Goal: Task Accomplishment & Management: Manage account settings

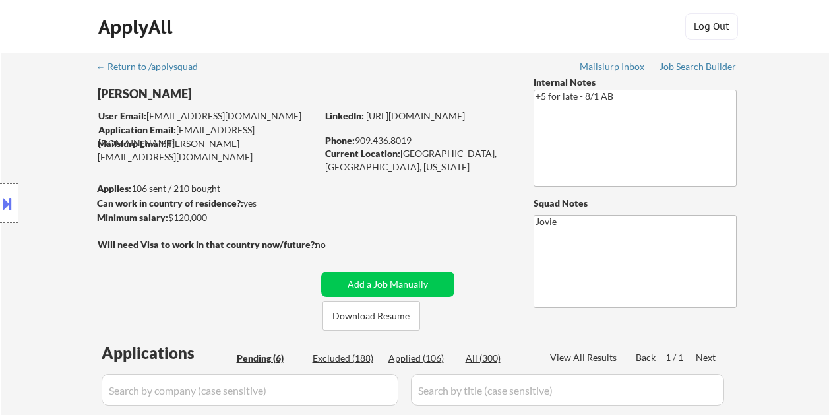
select select ""pending""
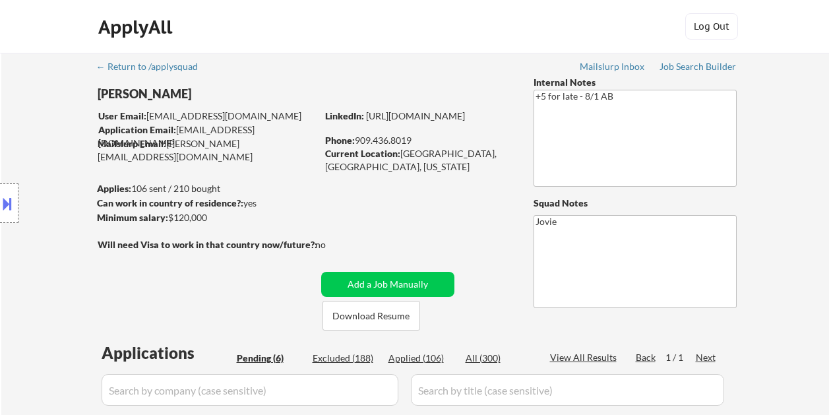
scroll to position [462, 0]
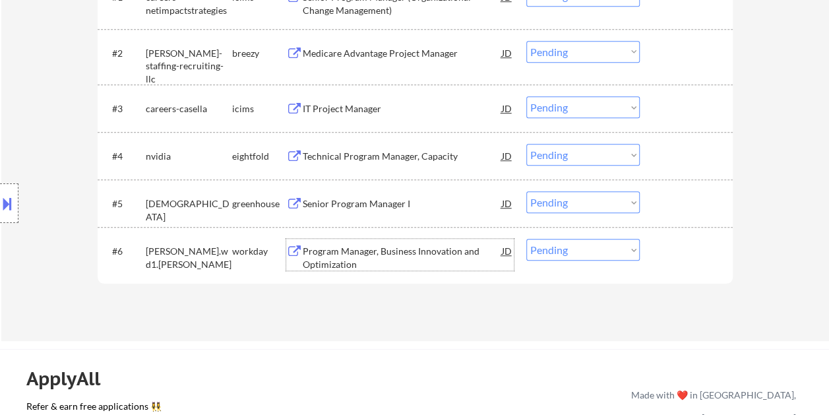
click at [683, 241] on div at bounding box center [688, 251] width 58 height 24
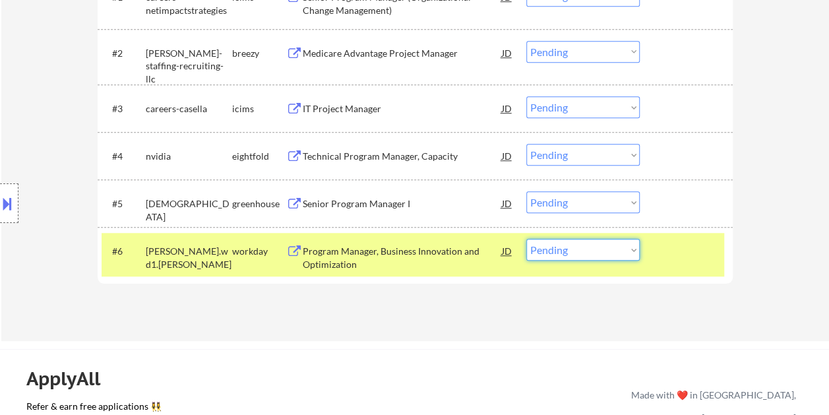
click at [632, 249] on select "Choose an option... Pending Applied Excluded (Questions) Excluded (Expired) Exc…" at bounding box center [582, 250] width 113 height 22
select select ""applied""
click at [526, 239] on select "Choose an option... Pending Applied Excluded (Questions) Excluded (Expired) Exc…" at bounding box center [582, 250] width 113 height 22
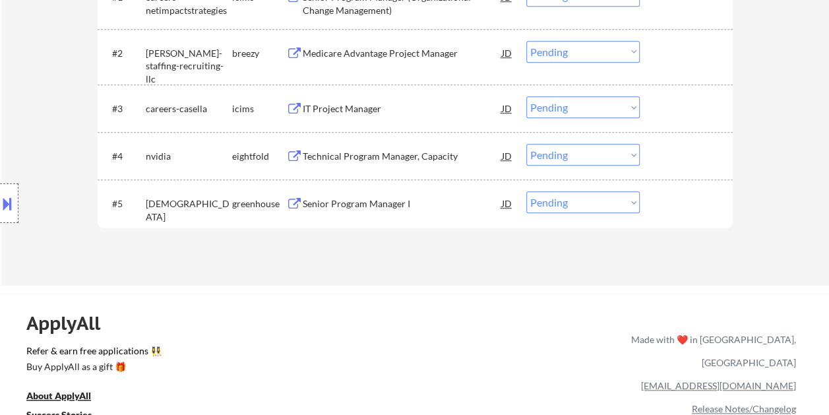
click at [669, 206] on div at bounding box center [688, 203] width 58 height 24
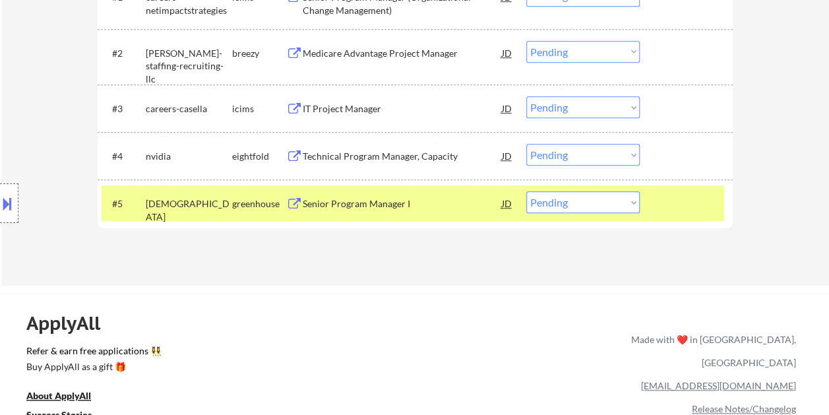
click at [424, 205] on div "Senior Program Manager I" at bounding box center [402, 203] width 199 height 13
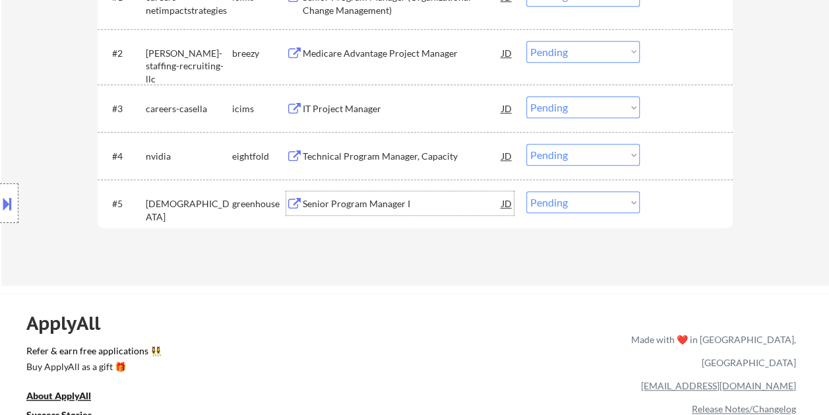
drag, startPoint x: 670, startPoint y: 194, endPoint x: 662, endPoint y: 196, distance: 8.8
click at [668, 195] on div at bounding box center [688, 203] width 58 height 24
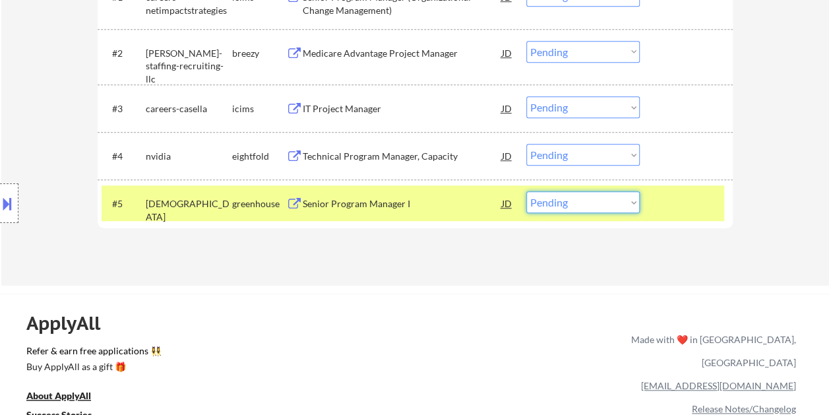
click at [628, 199] on select "Choose an option... Pending Applied Excluded (Questions) Excluded (Expired) Exc…" at bounding box center [582, 202] width 113 height 22
select select ""excluded__bad_match_""
click at [526, 191] on select "Choose an option... Pending Applied Excluded (Questions) Excluded (Expired) Exc…" at bounding box center [582, 202] width 113 height 22
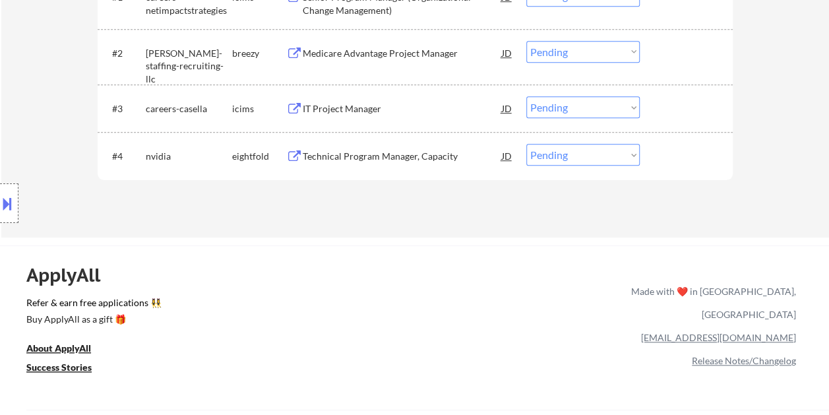
scroll to position [330, 0]
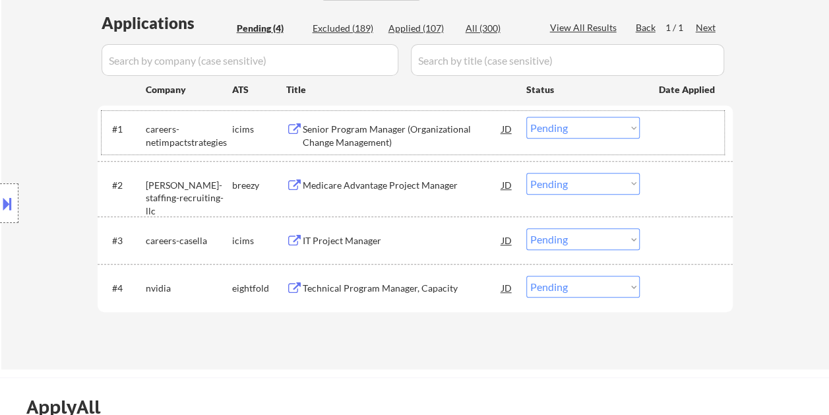
click at [681, 142] on div "#1 careers-netimpactstrategies icims Senior Program Manager (Organizational Cha…" at bounding box center [413, 133] width 623 height 44
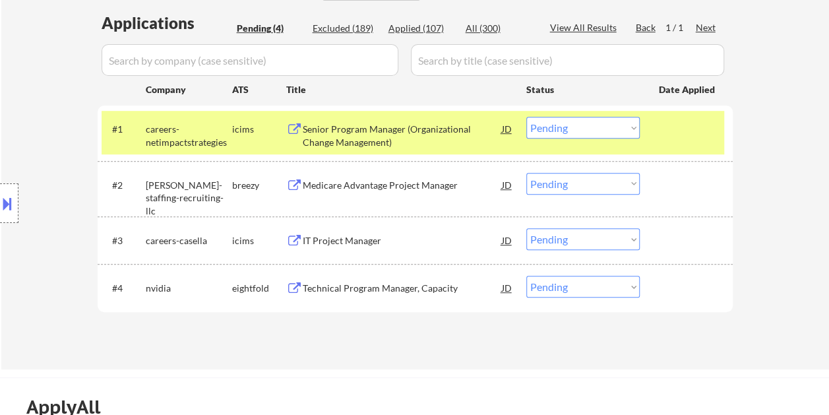
click at [455, 139] on div "Senior Program Manager (Organizational Change Management)" at bounding box center [402, 136] width 199 height 26
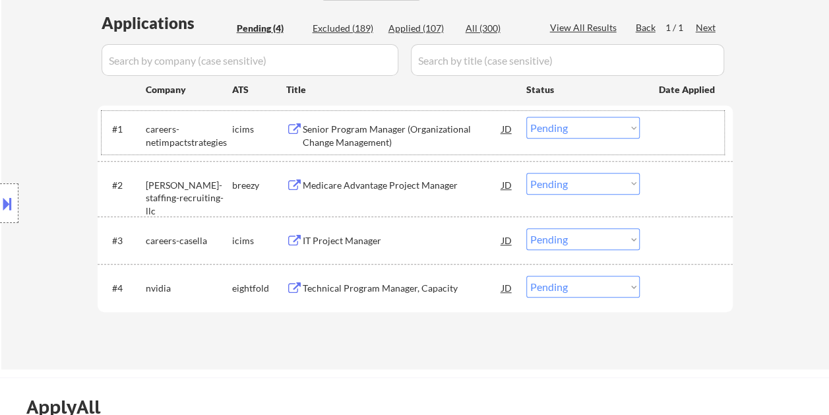
drag, startPoint x: 654, startPoint y: 131, endPoint x: 509, endPoint y: 133, distance: 145.2
click at [654, 131] on div "#1 careers-netimpactstrategies icims Senior Program Manager (Organizational Cha…" at bounding box center [413, 133] width 623 height 44
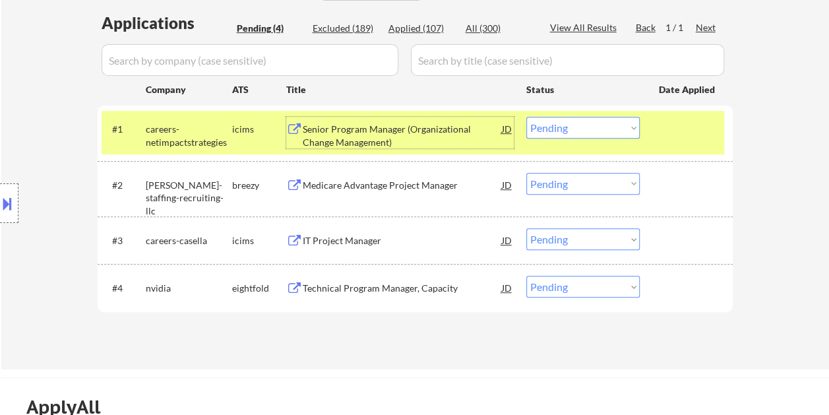
click at [451, 132] on div "Senior Program Manager (Organizational Change Management)" at bounding box center [402, 136] width 199 height 26
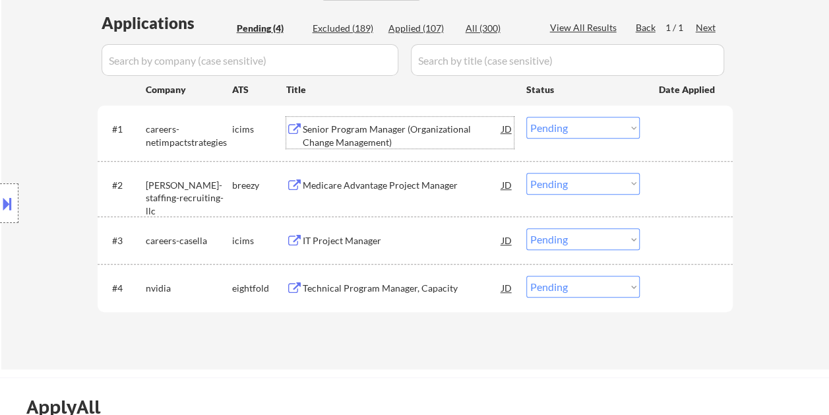
click at [467, 131] on div "Senior Program Manager (Organizational Change Management)" at bounding box center [402, 136] width 199 height 26
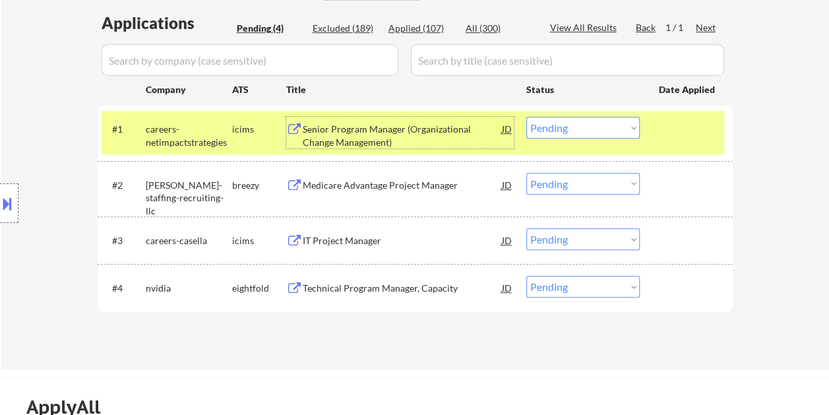
click at [636, 125] on select "Choose an option... Pending Applied Excluded (Questions) Excluded (Expired) Exc…" at bounding box center [582, 128] width 113 height 22
click at [526, 117] on select "Choose an option... Pending Applied Excluded (Questions) Excluded (Expired) Exc…" at bounding box center [582, 128] width 113 height 22
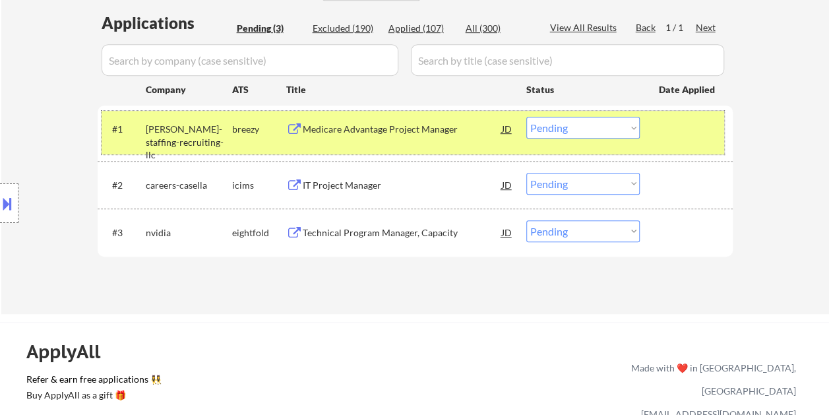
drag, startPoint x: 687, startPoint y: 123, endPoint x: 583, endPoint y: 140, distance: 105.5
click at [687, 124] on div at bounding box center [688, 129] width 58 height 24
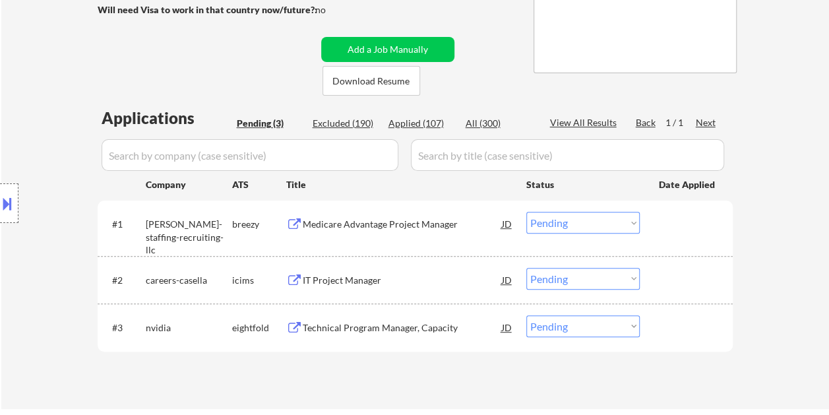
scroll to position [264, 0]
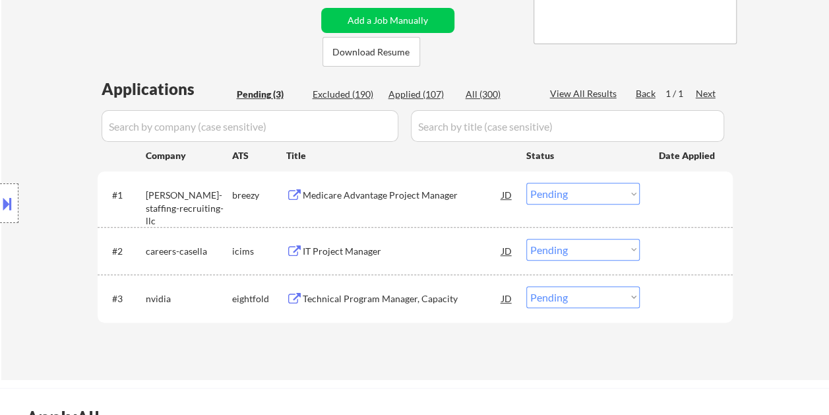
drag, startPoint x: 682, startPoint y: 217, endPoint x: 594, endPoint y: 218, distance: 88.4
click at [681, 217] on div "#1 harris-jones-staffing-recruiting-llc breezy Medicare Advantage Project Manag…" at bounding box center [413, 199] width 623 height 44
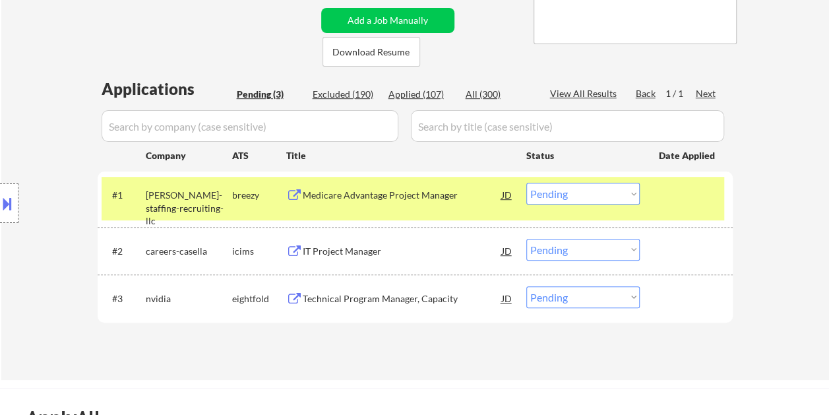
click at [433, 207] on div "#1 harris-jones-staffing-recruiting-llc breezy Medicare Advantage Project Manag…" at bounding box center [413, 199] width 623 height 44
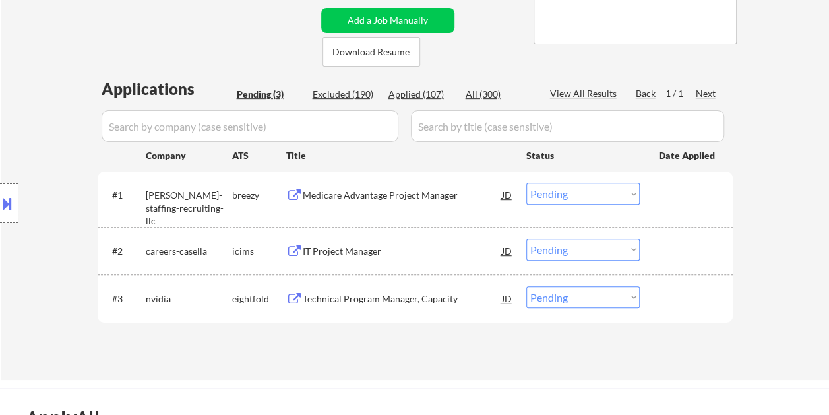
drag, startPoint x: 679, startPoint y: 201, endPoint x: 644, endPoint y: 206, distance: 35.9
click at [680, 201] on div at bounding box center [688, 195] width 58 height 24
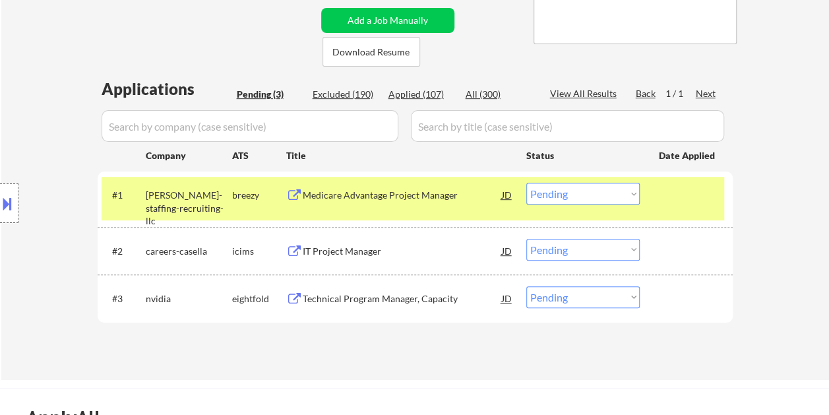
click at [427, 208] on div "#1 harris-jones-staffing-recruiting-llc breezy Medicare Advantage Project Manag…" at bounding box center [413, 199] width 623 height 44
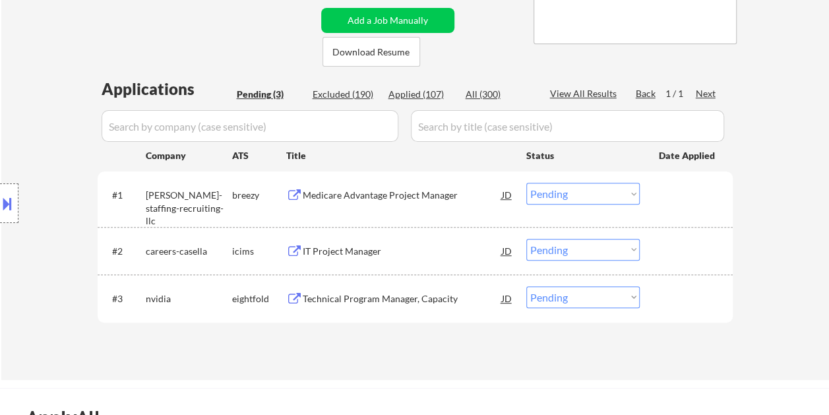
drag, startPoint x: 691, startPoint y: 216, endPoint x: 660, endPoint y: 216, distance: 31.0
click at [690, 216] on div "#1 harris-jones-staffing-recruiting-llc breezy Medicare Advantage Project Manag…" at bounding box center [413, 199] width 623 height 44
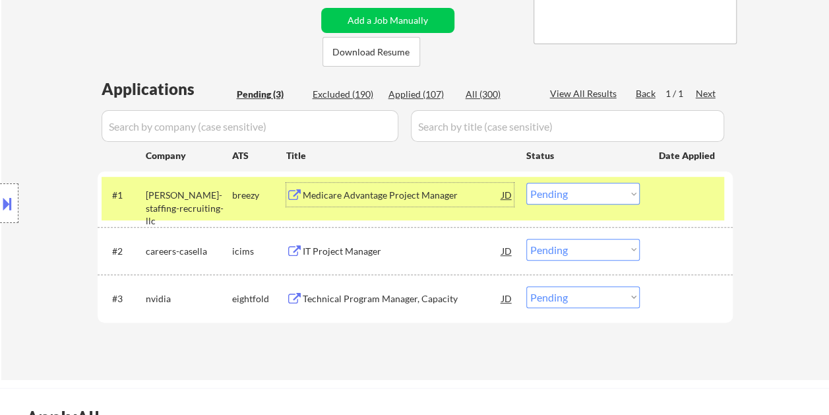
click at [426, 191] on div "Medicare Advantage Project Manager" at bounding box center [402, 195] width 199 height 13
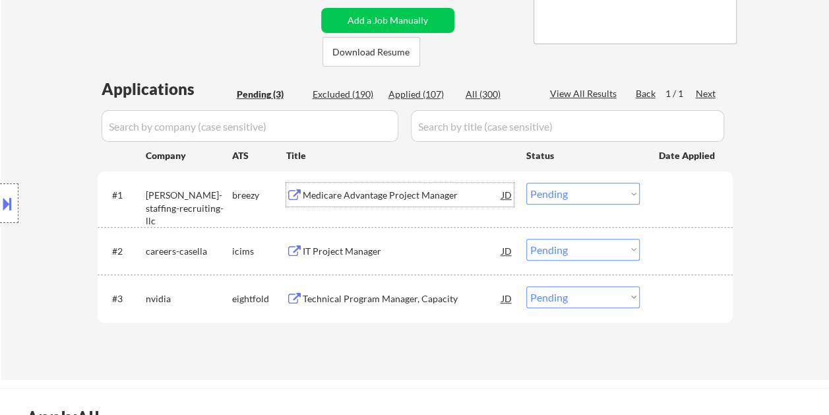
click at [508, 195] on div "JD" at bounding box center [507, 195] width 13 height 24
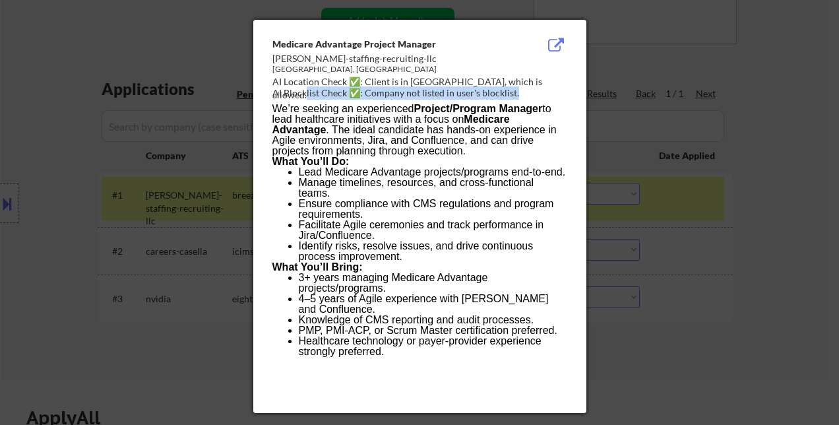
drag, startPoint x: 271, startPoint y: 37, endPoint x: 303, endPoint y: 93, distance: 64.7
click at [303, 93] on div "Medicare Advantage Project Manager harris-jones-staffing-recruiting-llc Los Ang…" at bounding box center [419, 216] width 333 height 393
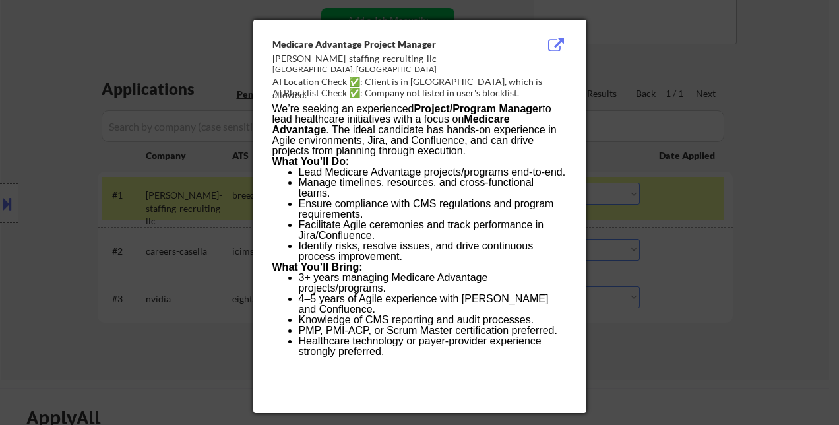
drag, startPoint x: 303, startPoint y: 93, endPoint x: 275, endPoint y: 49, distance: 52.5
click at [275, 49] on div "Medicare Advantage Project Manager" at bounding box center [386, 44] width 228 height 13
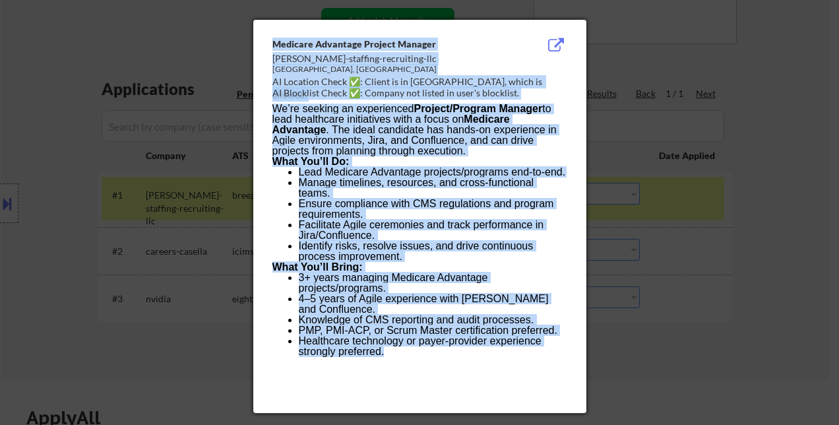
drag, startPoint x: 272, startPoint y: 41, endPoint x: 424, endPoint y: 345, distance: 340.2
click at [424, 345] on div "Medicare Advantage Project Manager harris-jones-staffing-recruiting-llc Los Ang…" at bounding box center [419, 216] width 333 height 393
copy div "Medicare Advantage Project Manager harris-jones-staffing-recruiting-llc Los Ang…"
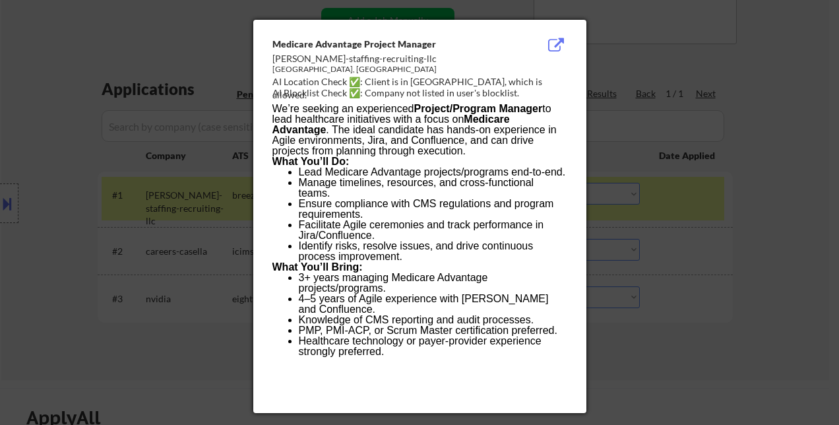
click at [762, 161] on div at bounding box center [419, 212] width 839 height 425
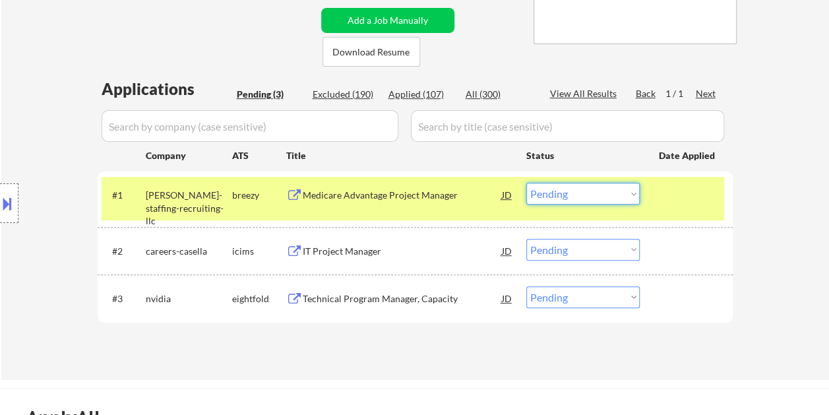
click at [606, 193] on select "Choose an option... Pending Applied Excluded (Questions) Excluded (Expired) Exc…" at bounding box center [582, 194] width 113 height 22
click at [526, 183] on select "Choose an option... Pending Applied Excluded (Questions) Excluded (Expired) Exc…" at bounding box center [582, 194] width 113 height 22
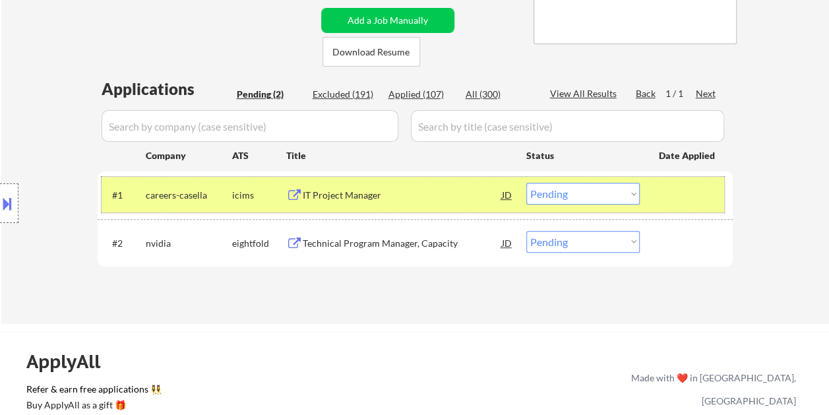
click at [668, 203] on div at bounding box center [688, 195] width 58 height 24
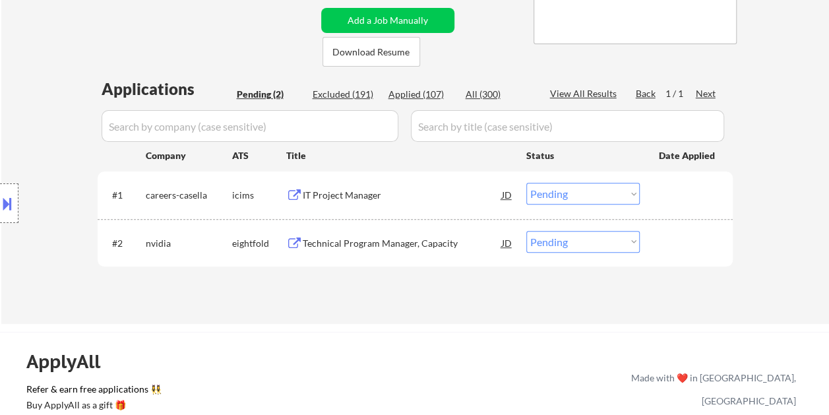
click at [400, 197] on div "IT Project Manager" at bounding box center [402, 195] width 199 height 13
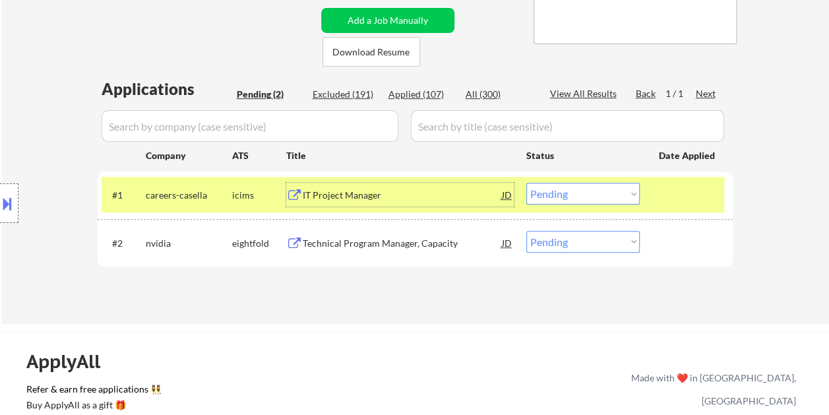
click at [616, 199] on select "Choose an option... Pending Applied Excluded (Questions) Excluded (Expired) Exc…" at bounding box center [582, 194] width 113 height 22
click at [526, 183] on select "Choose an option... Pending Applied Excluded (Questions) Excluded (Expired) Exc…" at bounding box center [582, 194] width 113 height 22
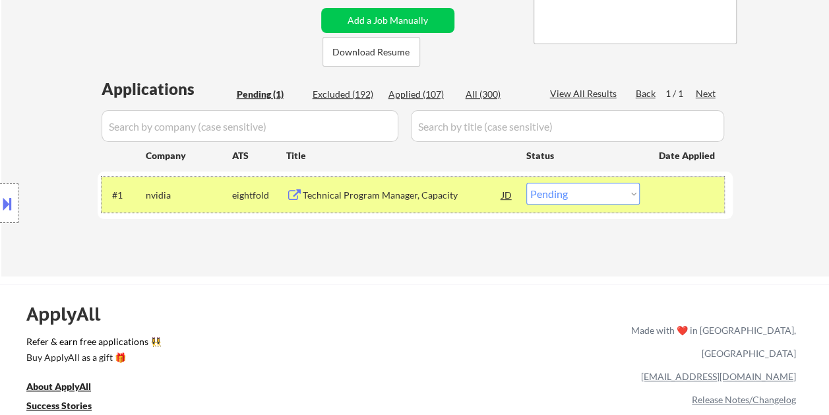
click at [671, 201] on div at bounding box center [688, 195] width 58 height 24
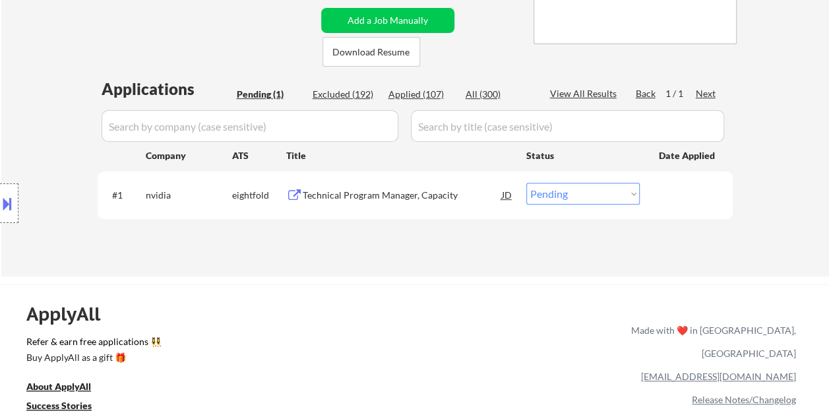
drag, startPoint x: 662, startPoint y: 202, endPoint x: 629, endPoint y: 203, distance: 33.0
click at [664, 201] on div at bounding box center [688, 195] width 58 height 24
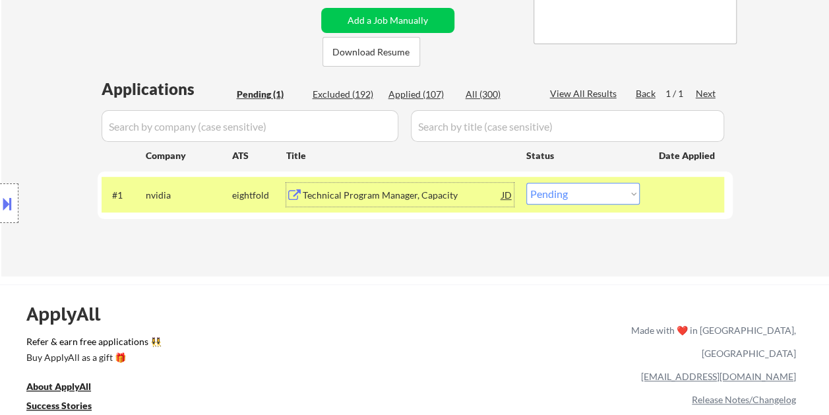
click at [445, 187] on div "Technical Program Manager, Capacity" at bounding box center [402, 195] width 199 height 24
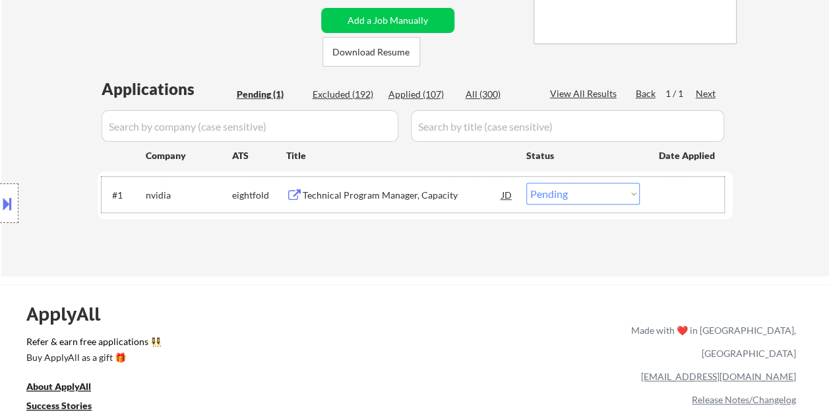
drag, startPoint x: 681, startPoint y: 198, endPoint x: 617, endPoint y: 201, distance: 64.7
click at [681, 197] on div at bounding box center [688, 195] width 58 height 24
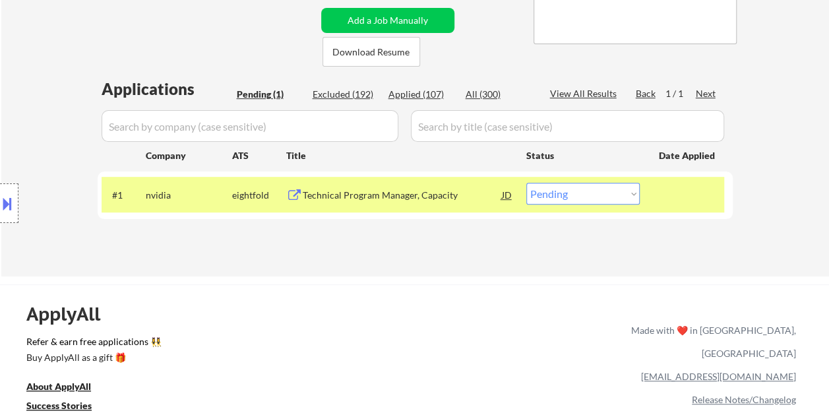
click at [617, 201] on select "Choose an option... Pending Applied Excluded (Questions) Excluded (Expired) Exc…" at bounding box center [582, 194] width 113 height 22
select select ""excluded__expired_""
click at [526, 183] on select "Choose an option... Pending Applied Excluded (Questions) Excluded (Expired) Exc…" at bounding box center [582, 194] width 113 height 22
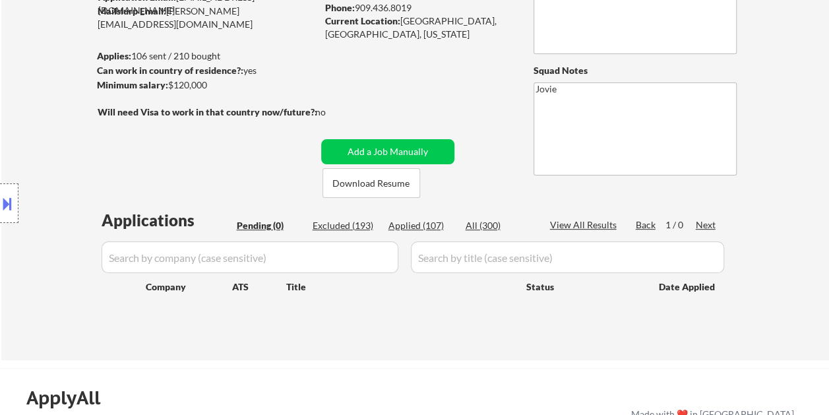
scroll to position [132, 0]
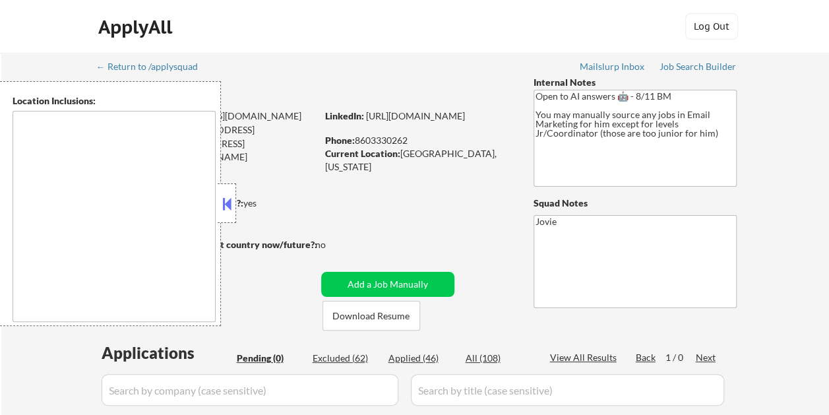
click at [233, 200] on button at bounding box center [227, 204] width 15 height 20
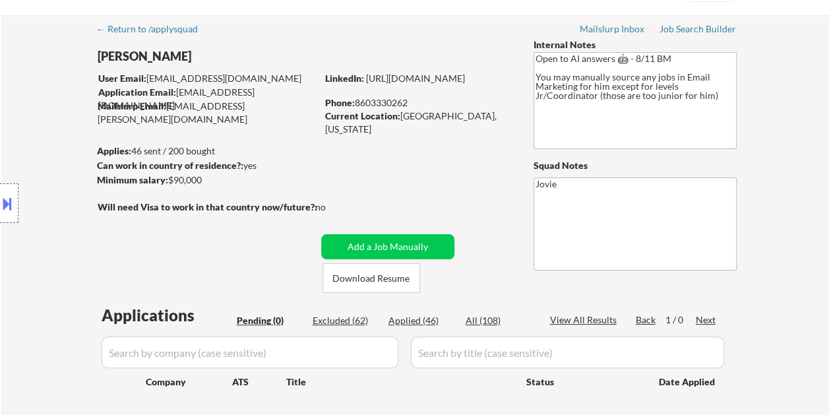
scroll to position [132, 0]
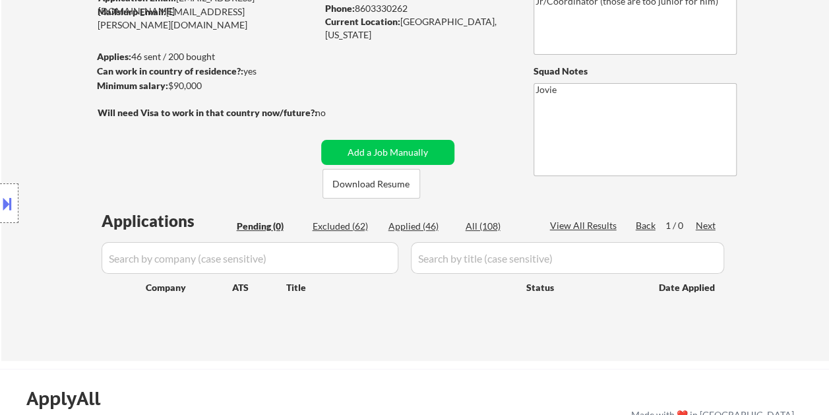
click at [360, 224] on div "Excluded (62)" at bounding box center [346, 226] width 66 height 13
select select ""excluded__salary_""
select select ""excluded__bad_match_""
select select ""excluded__salary_""
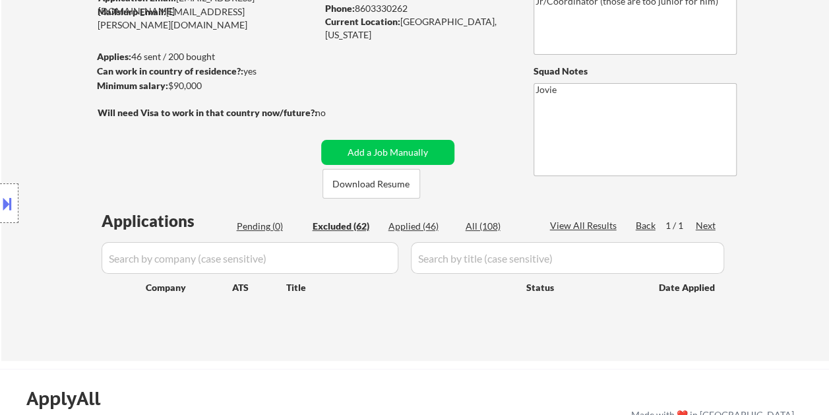
select select ""excluded__bad_match_""
select select ""excluded__expired_""
select select ""excluded__location_""
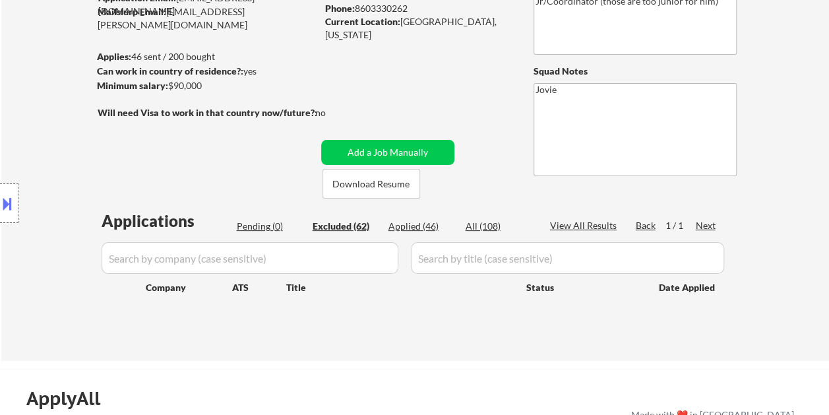
select select ""excluded__expired_""
select select ""excluded__bad_match_""
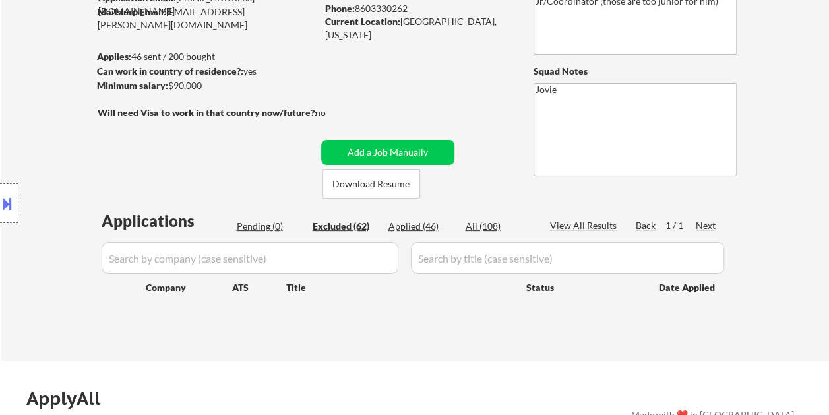
select select ""excluded__bad_match_""
select select ""excluded__expired_""
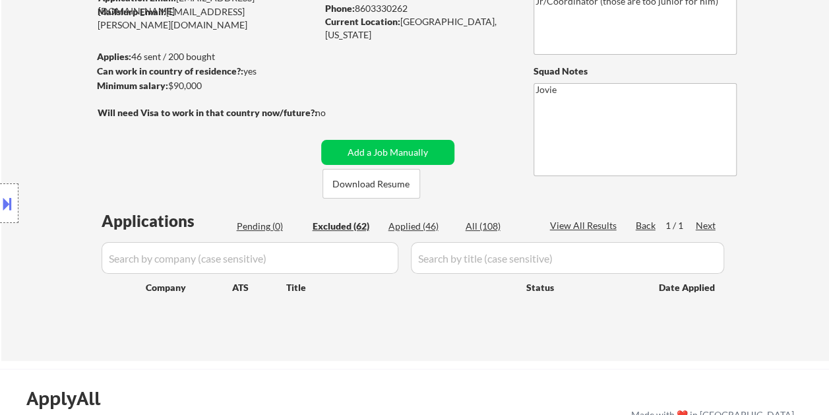
select select ""excluded__expired_""
select select ""excluded__bad_match_""
select select ""excluded__location_""
select select ""excluded__bad_match_""
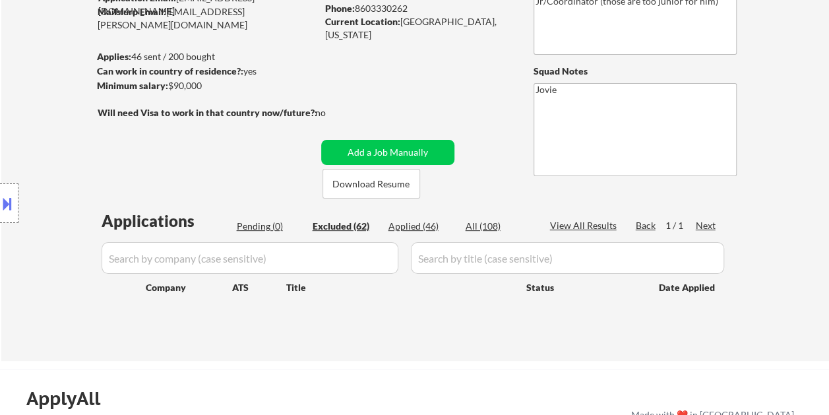
select select ""excluded__bad_match_""
select select ""excluded__expired_""
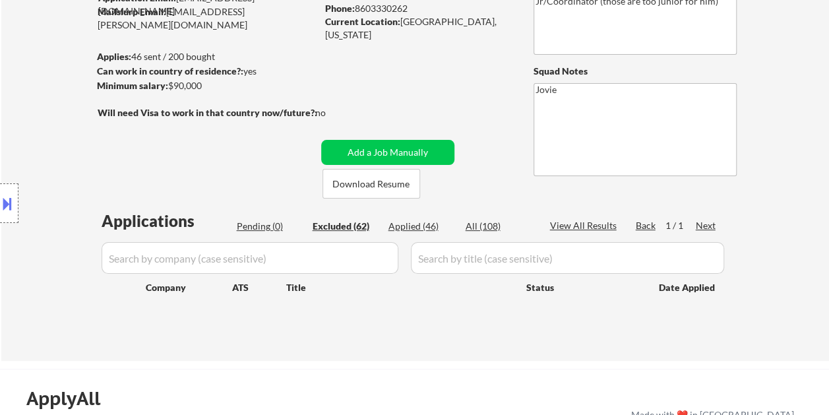
select select ""excluded__bad_match_""
select select ""excluded__expired_""
select select ""excluded__salary_""
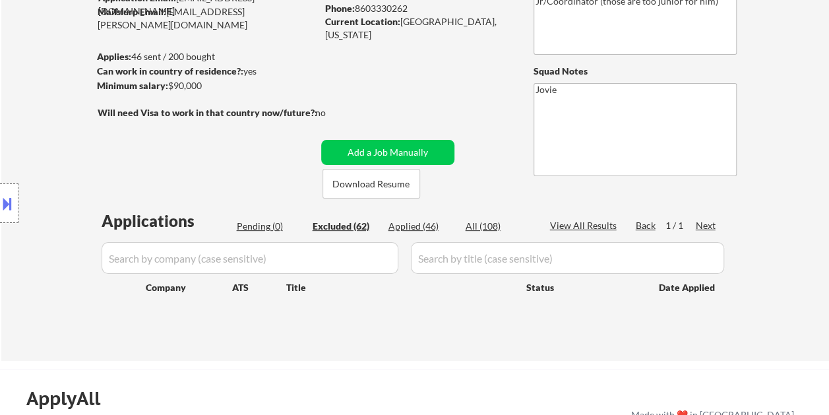
select select ""excluded__location_""
select select ""excluded__expired_""
select select ""excluded__bad_match_""
select select ""excluded__expired_""
select select ""excluded__salary_""
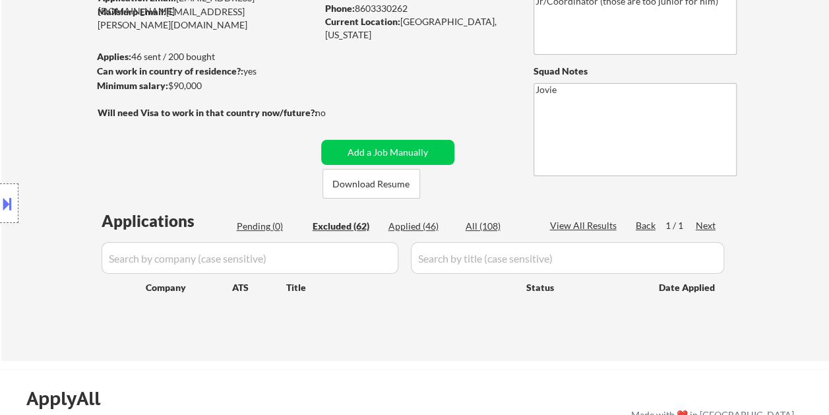
select select ""excluded__expired_""
select select ""excluded__bad_match_""
select select ""excluded__expired_""
select select ""excluded__location_""
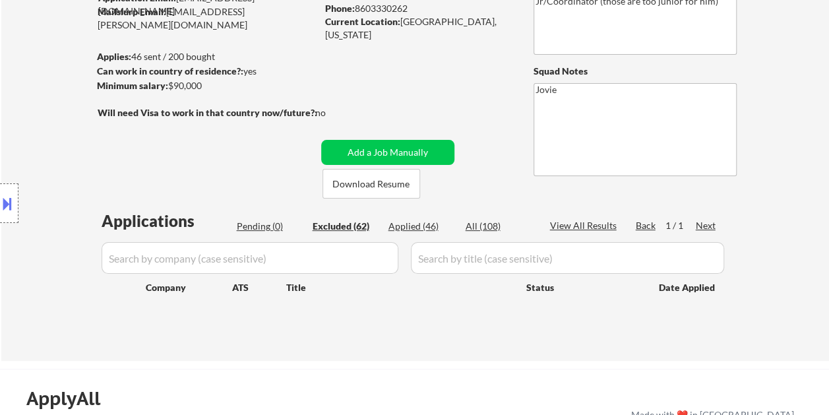
select select ""excluded__expired_""
select select ""excluded__bad_match_""
select select ""excluded__salary_""
select select ""excluded__location_""
select select ""excluded__expired_""
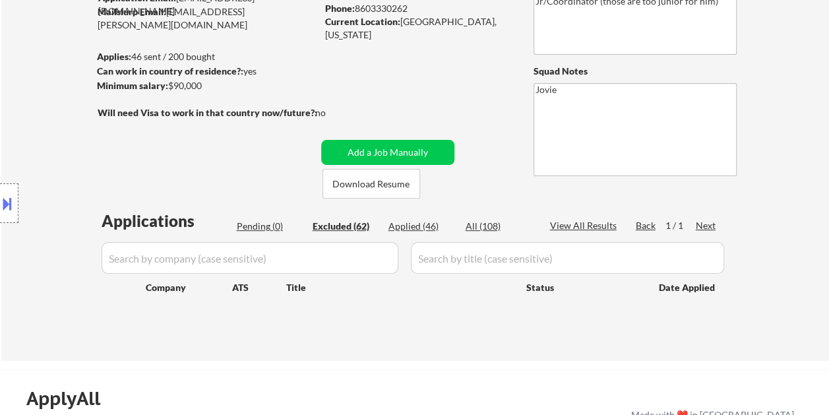
select select ""excluded__expired_""
select select ""excluded""
select select ""excluded__bad_match_""
select select ""excluded__expired_""
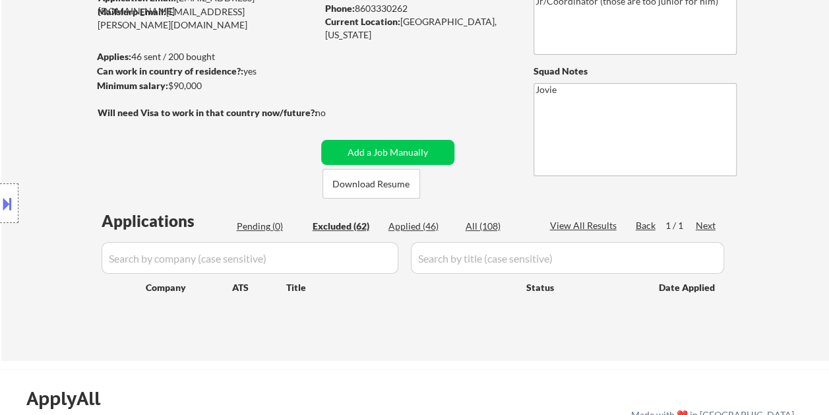
select select ""excluded__expired_""
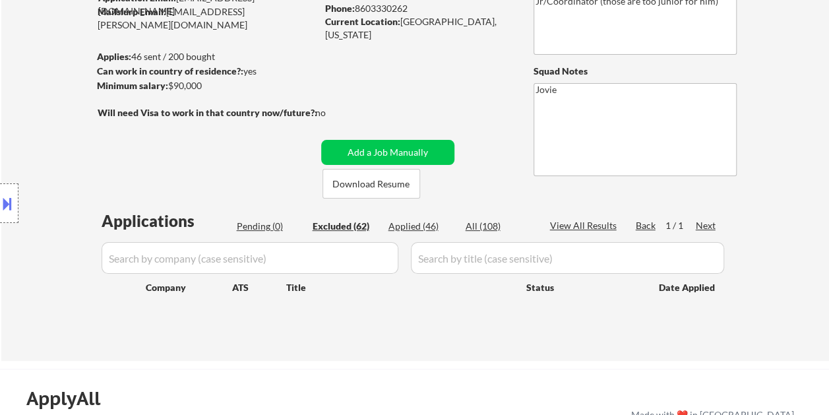
select select ""excluded__expired_""
select select ""excluded__bad_match_""
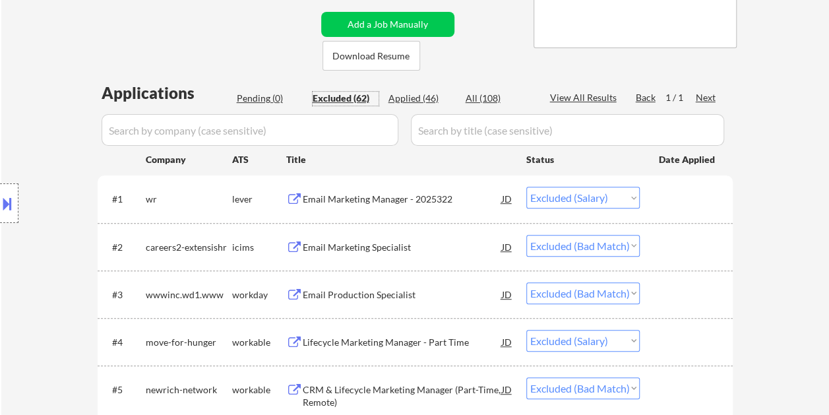
scroll to position [198, 0]
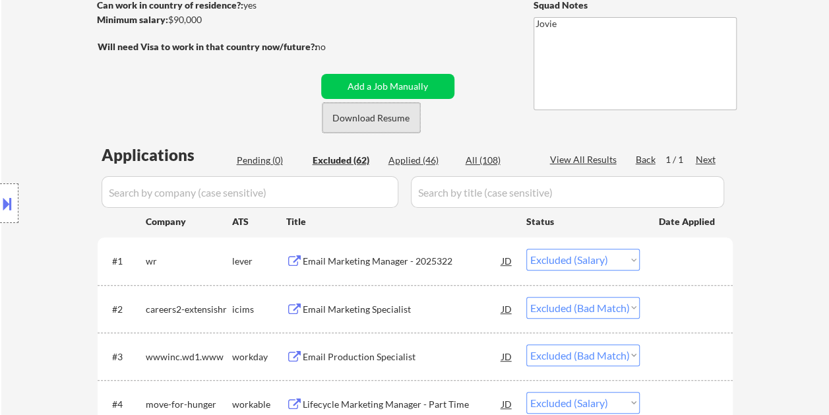
click at [359, 116] on button "Download Resume" at bounding box center [372, 118] width 98 height 30
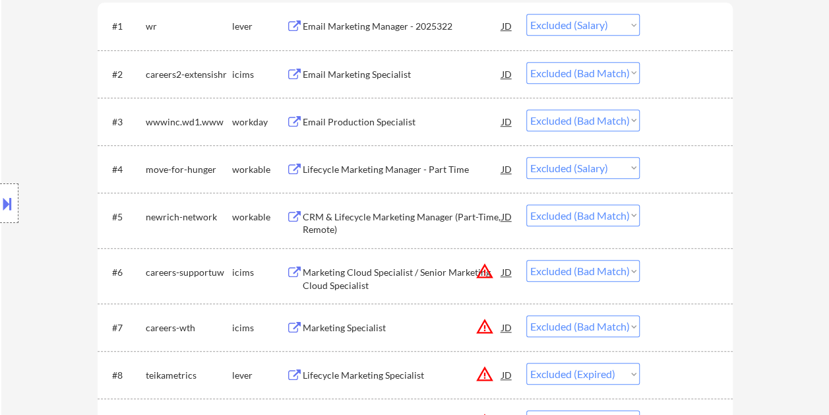
scroll to position [462, 0]
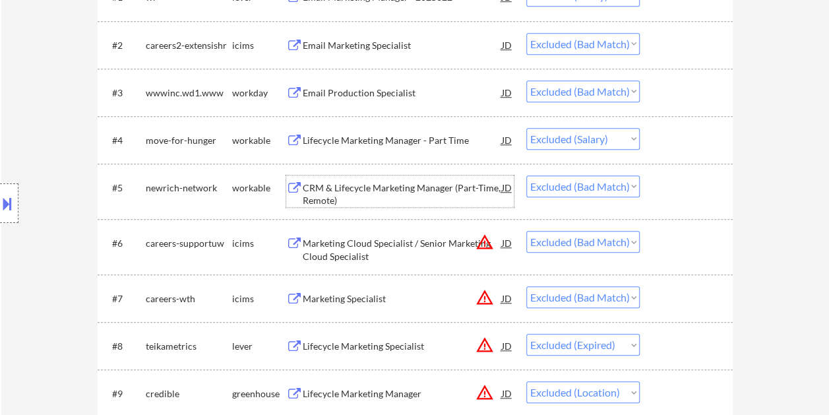
click at [379, 187] on div "CRM & Lifecycle Marketing Manager (Part-Time, Remote)" at bounding box center [402, 194] width 199 height 26
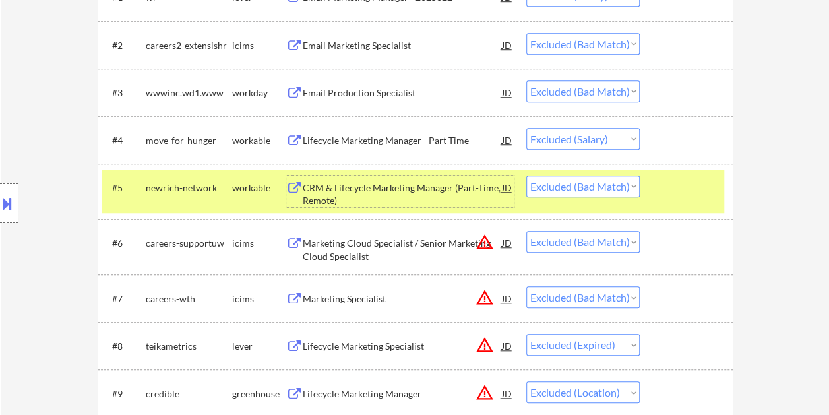
click at [506, 191] on div "JD" at bounding box center [507, 187] width 13 height 24
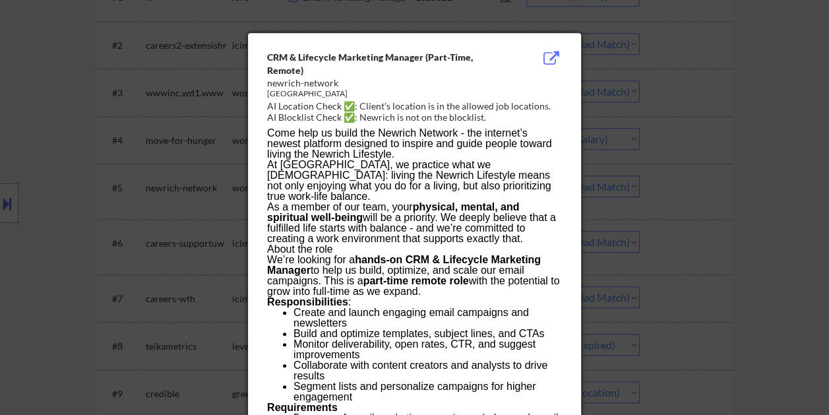
click at [803, 174] on div at bounding box center [414, 207] width 829 height 415
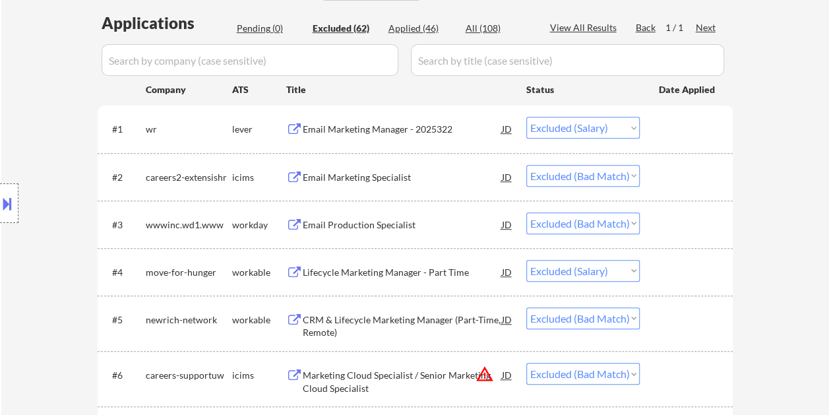
scroll to position [396, 0]
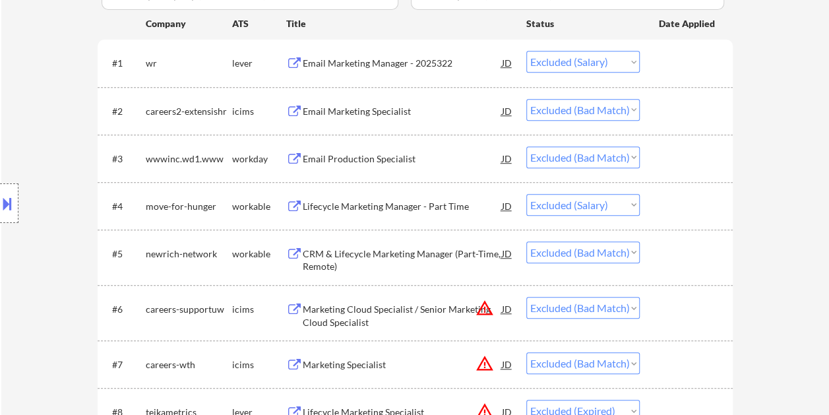
click at [503, 256] on div "JD" at bounding box center [507, 253] width 13 height 24
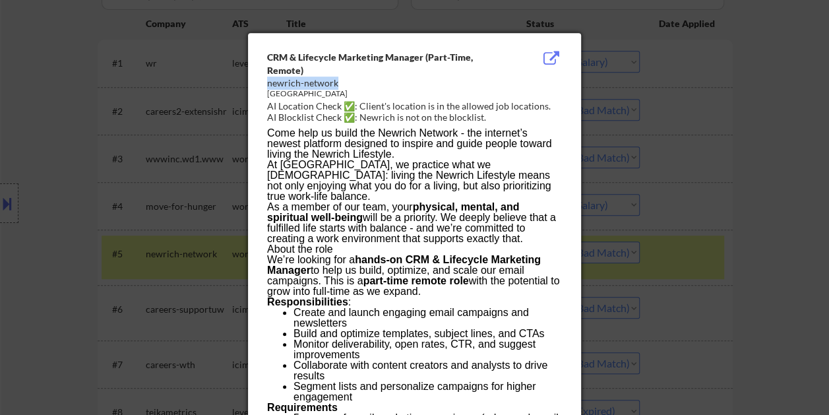
drag, startPoint x: 267, startPoint y: 84, endPoint x: 338, endPoint y: 80, distance: 71.4
click at [338, 80] on div "newrich-network" at bounding box center [381, 83] width 228 height 13
copy div "newrich-network"
